Goal: Complete application form

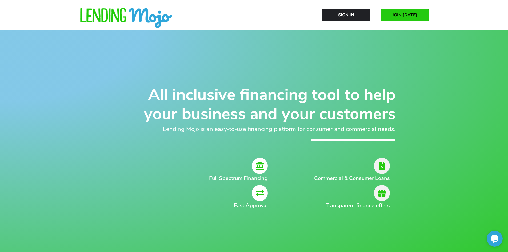
click at [399, 15] on span "JOIN [DATE]" at bounding box center [404, 15] width 25 height 5
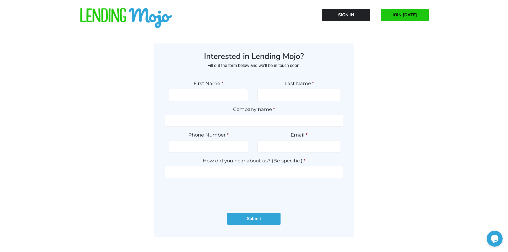
drag, startPoint x: 205, startPoint y: 97, endPoint x: 209, endPoint y: 101, distance: 5.5
click at [205, 96] on input "First Name *" at bounding box center [208, 95] width 79 height 12
type input "Sameh"
type input "Mousa"
type input "Ss auto sales"
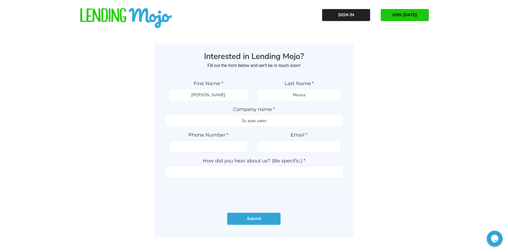
type input "5047774814"
type input "ssautosale101@gmail.com"
type input "(504) 777-4814"
click at [243, 170] on input "How did you hear about us? (Be specific.) *" at bounding box center [254, 172] width 178 height 12
type input "GWC WARRANTY"
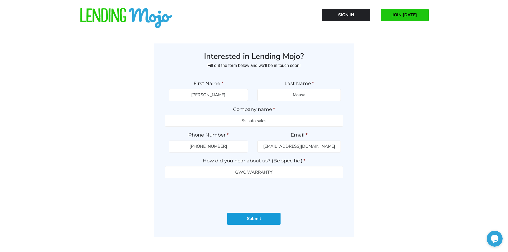
click at [250, 216] on input "Submit" at bounding box center [253, 219] width 53 height 12
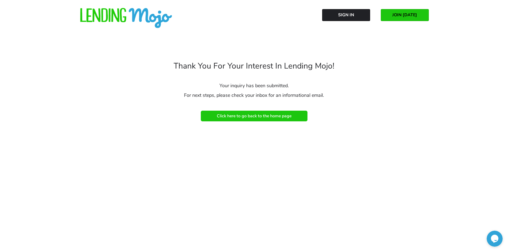
click at [257, 118] on link "Click here to go back to the home page" at bounding box center [254, 116] width 107 height 11
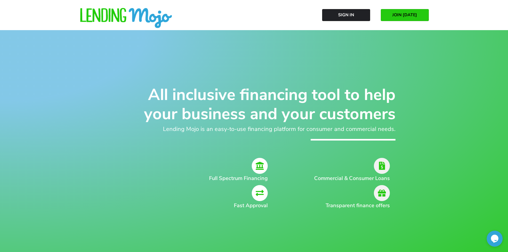
drag, startPoint x: 424, startPoint y: 15, endPoint x: 423, endPoint y: 21, distance: 6.0
click at [424, 15] on link "JOIN [DATE]" at bounding box center [405, 15] width 48 height 12
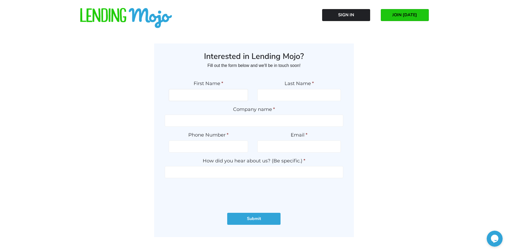
click at [213, 96] on input "First Name *" at bounding box center [208, 95] width 79 height 12
type input "[PERSON_NAME]"
type input "Mousa"
type input "Ss auto sales"
type input "5047774814"
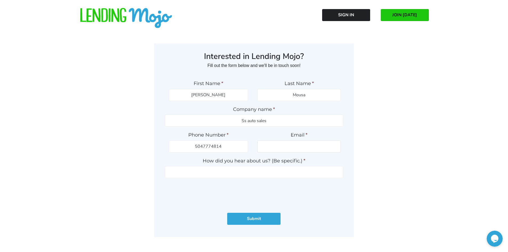
type input "[EMAIL_ADDRESS][DOMAIN_NAME]"
type input "[PHONE_NUMBER]"
